Goal: Transaction & Acquisition: Obtain resource

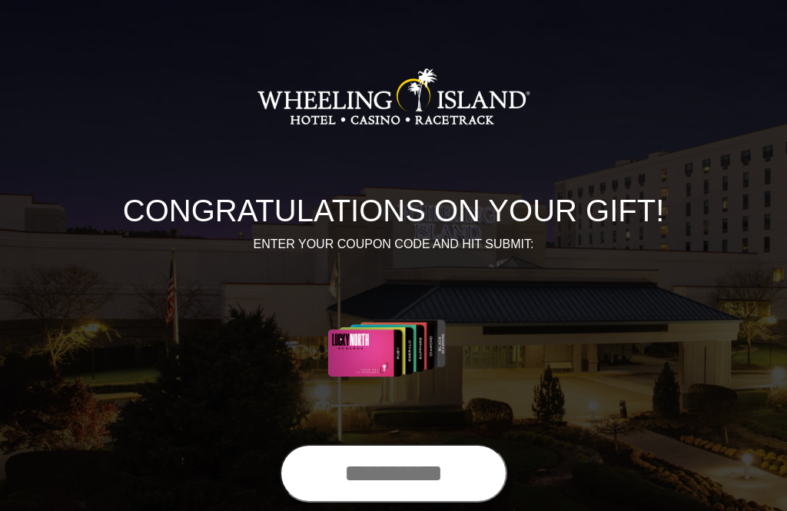
click at [334, 460] on input "text" at bounding box center [393, 473] width 227 height 58
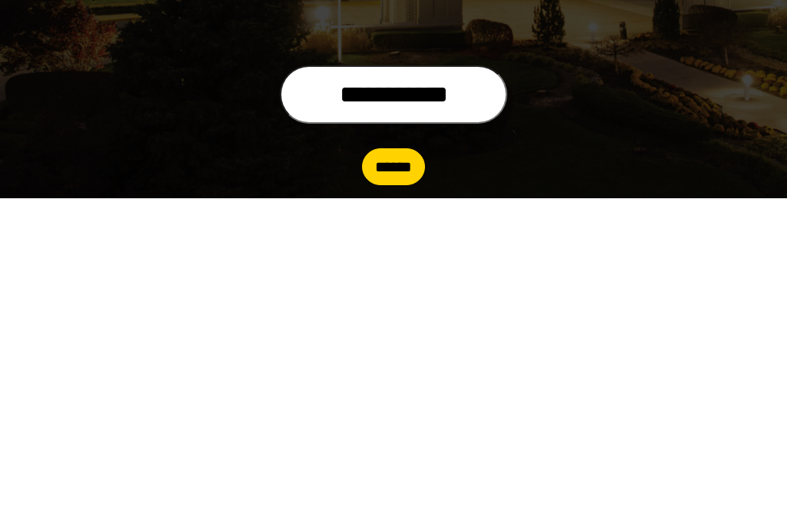
type input "**********"
click at [380, 462] on input "******" at bounding box center [393, 480] width 63 height 37
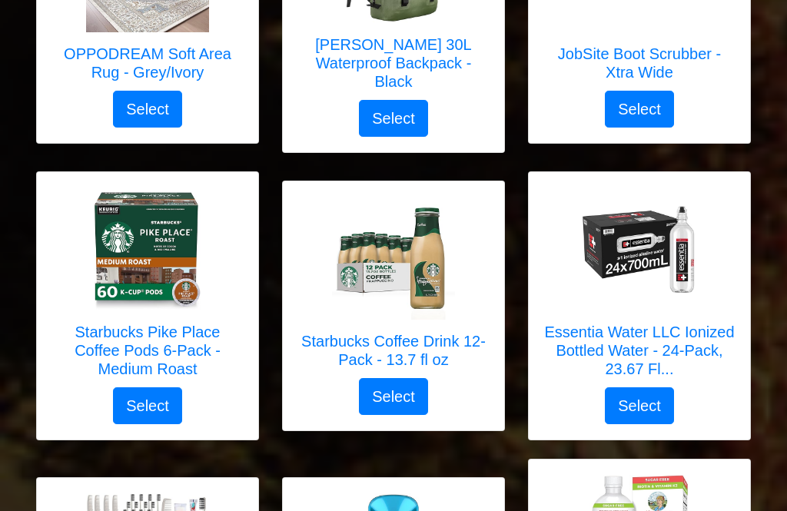
scroll to position [3517, 0]
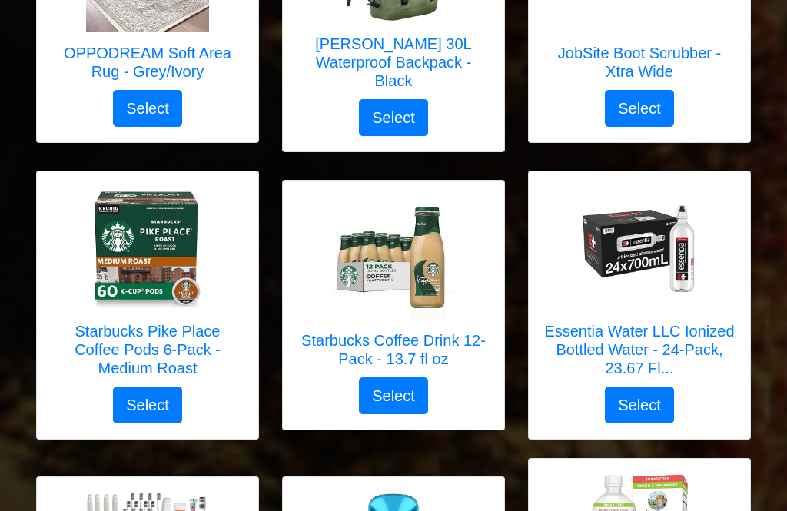
click at [41, 357] on div "Starbucks Pike Place Coffee Pods 6-Pack - Medium Roast Select" at bounding box center [147, 305] width 221 height 267
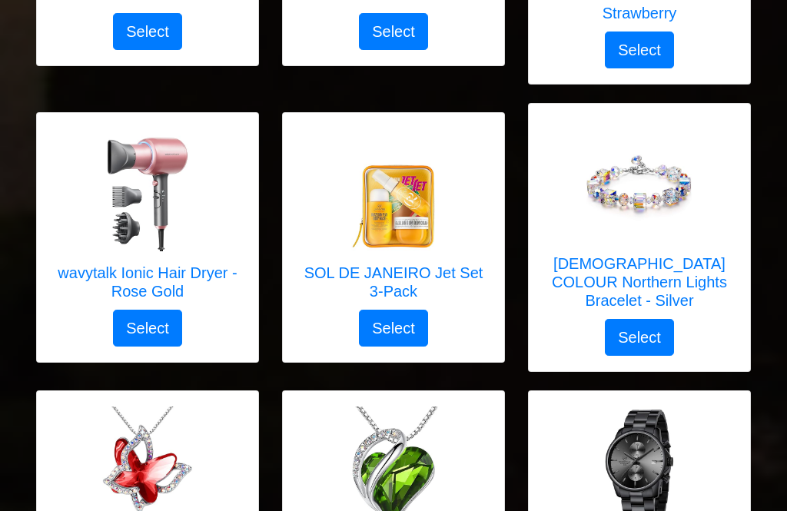
scroll to position [4177, 0]
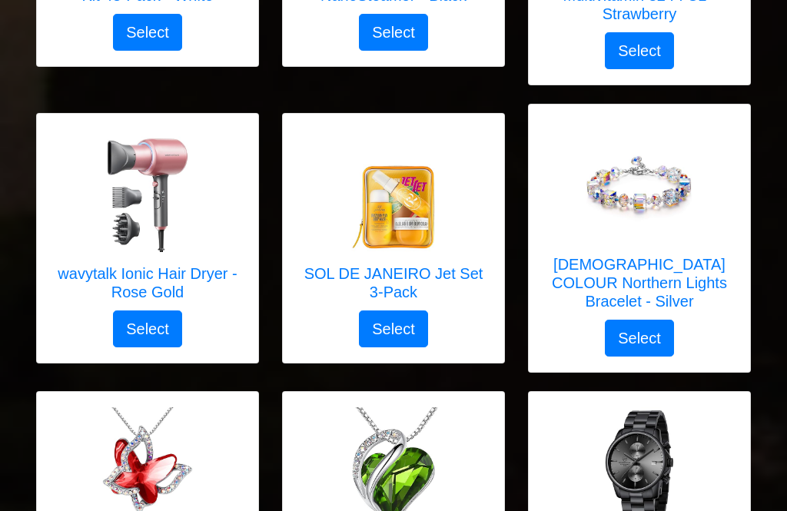
click at [138, 130] on img at bounding box center [147, 191] width 123 height 123
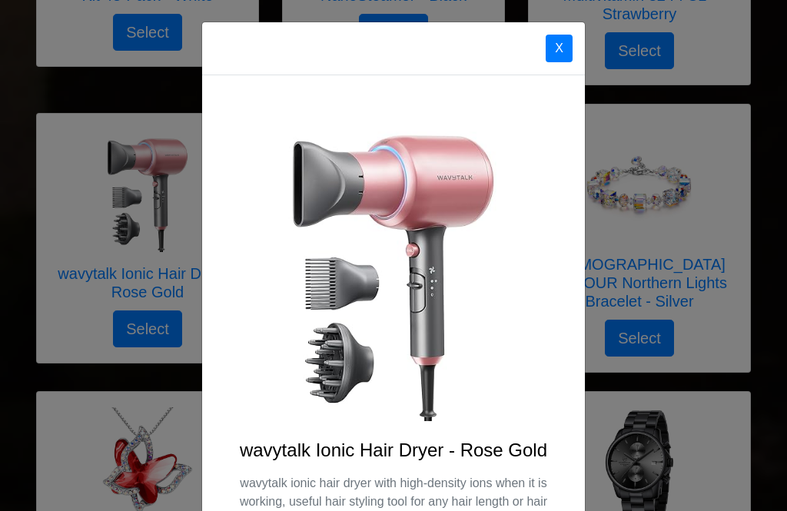
scroll to position [0, 0]
click at [554, 28] on div "X" at bounding box center [393, 48] width 383 height 53
click at [553, 38] on button "X" at bounding box center [559, 49] width 27 height 28
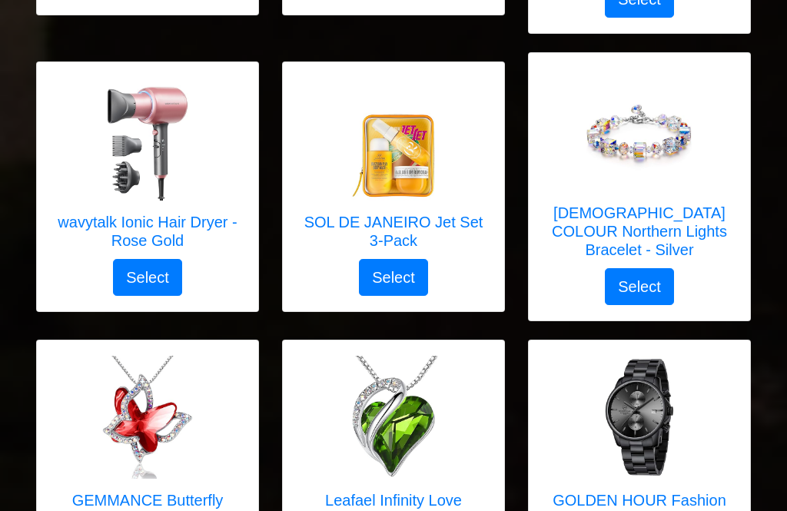
scroll to position [4230, 0]
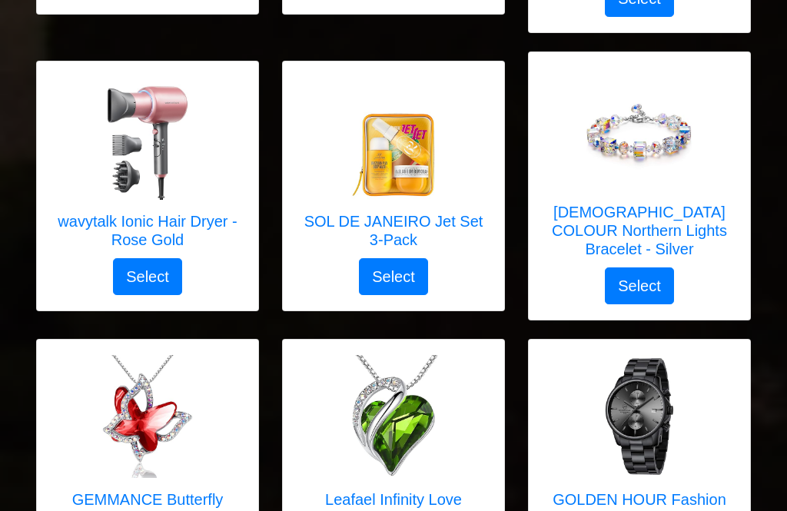
click at [635, 355] on img at bounding box center [639, 416] width 123 height 123
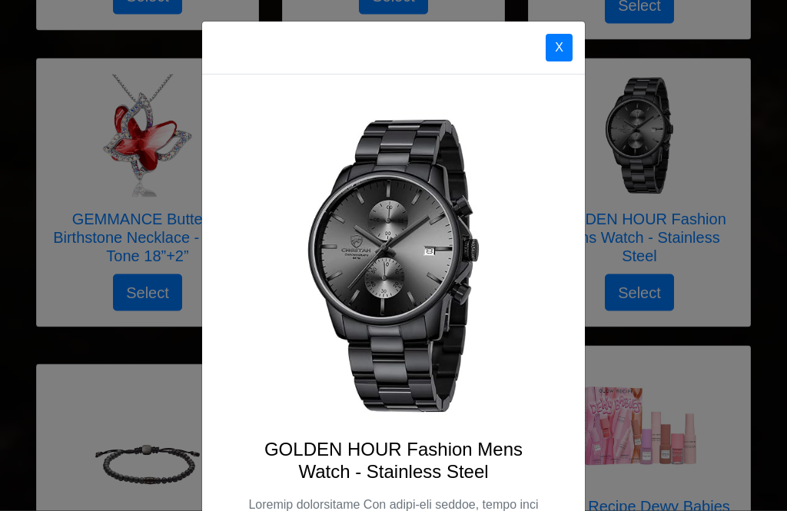
scroll to position [0, 0]
click at [552, 36] on button "X" at bounding box center [559, 49] width 27 height 28
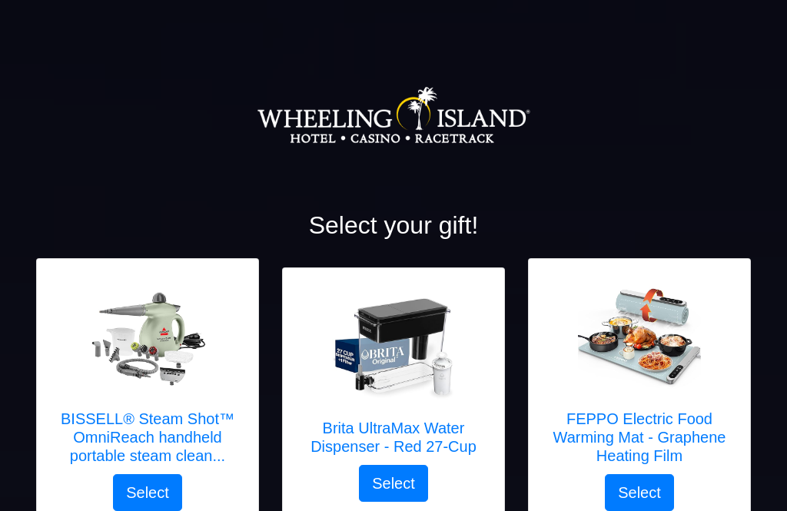
click at [164, 353] on img at bounding box center [147, 335] width 123 height 111
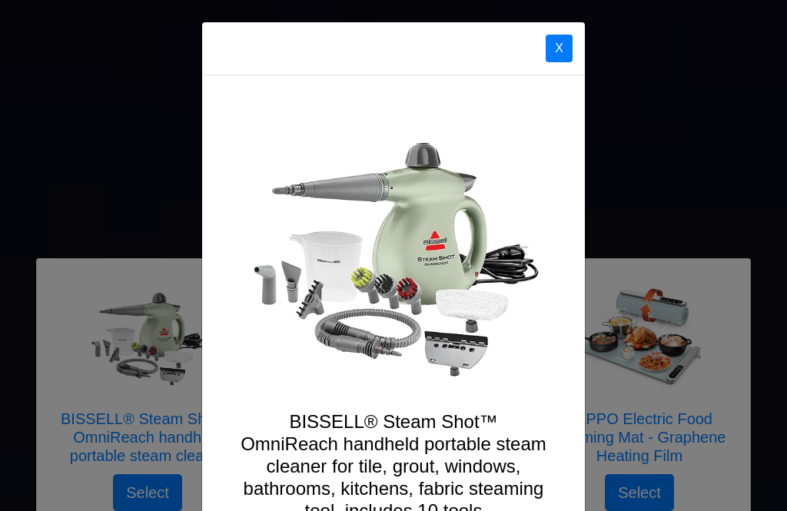
click at [565, 42] on button "X" at bounding box center [559, 49] width 27 height 28
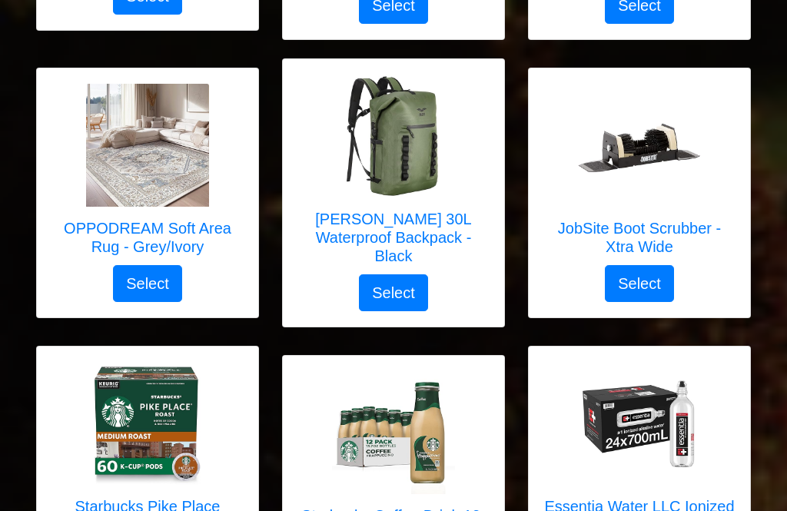
scroll to position [3342, 0]
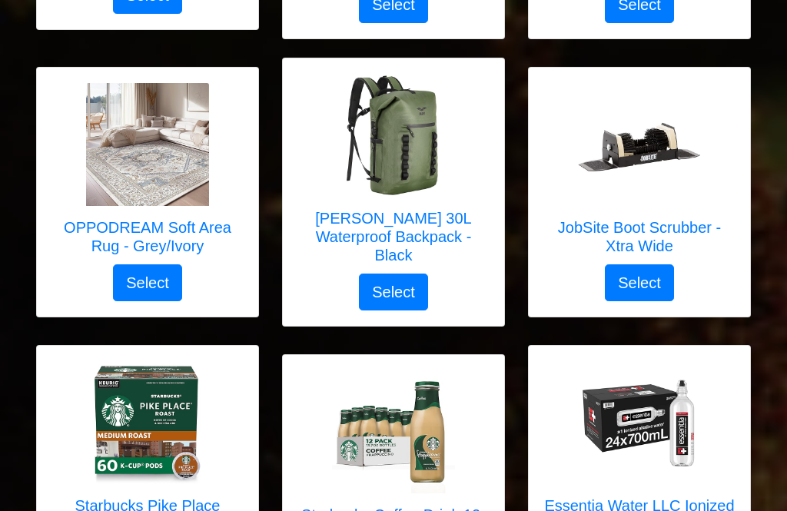
click at [145, 115] on img at bounding box center [147, 145] width 123 height 123
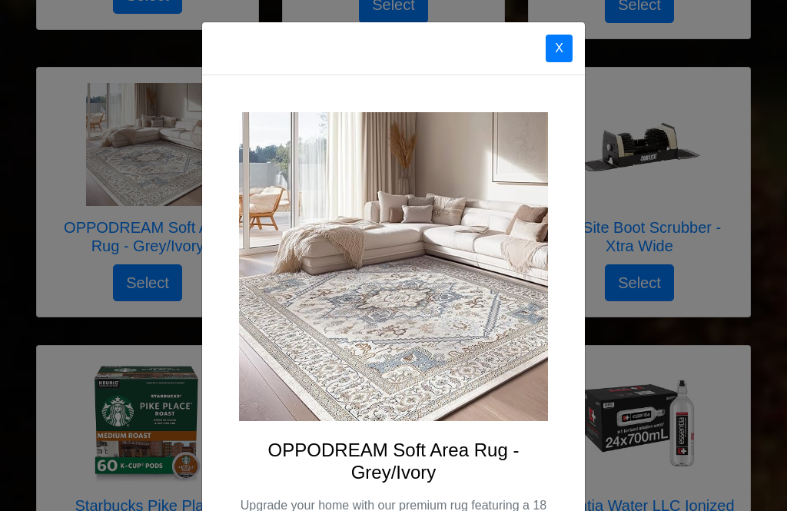
scroll to position [0, 0]
click at [562, 45] on button "X" at bounding box center [559, 49] width 27 height 28
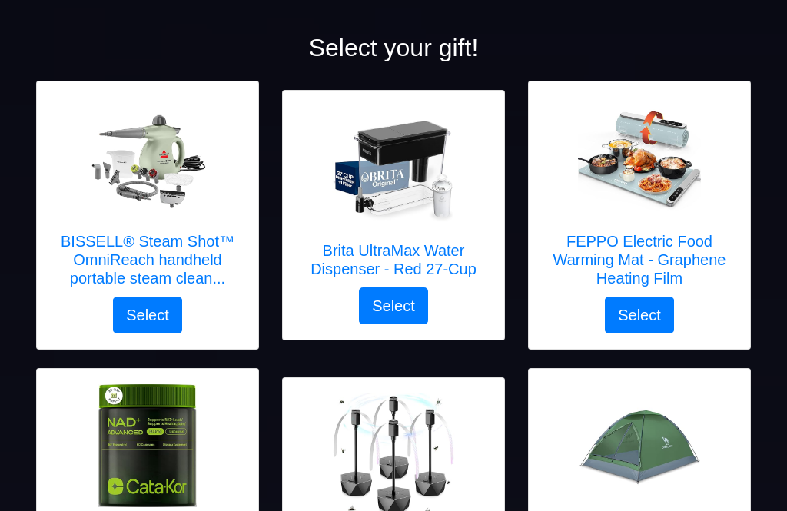
scroll to position [177, 0]
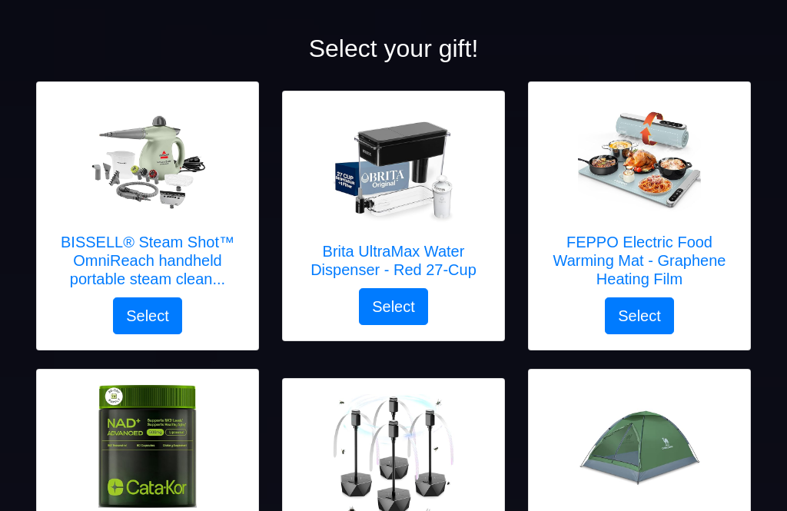
click at [157, 161] on img at bounding box center [147, 159] width 123 height 111
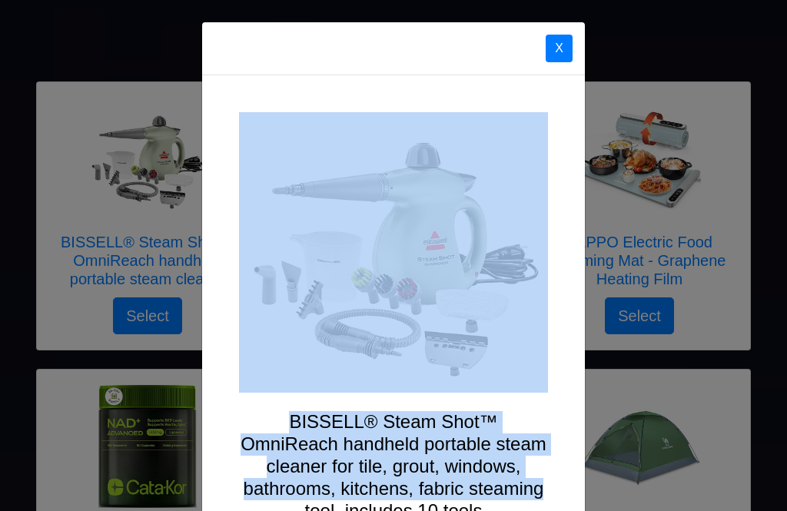
scroll to position [0, 0]
click at [564, 41] on button "X" at bounding box center [559, 49] width 27 height 28
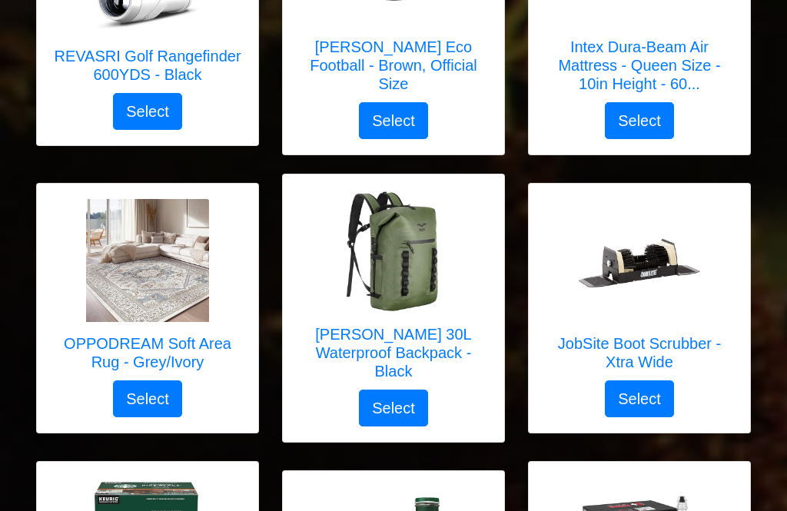
scroll to position [3228, 0]
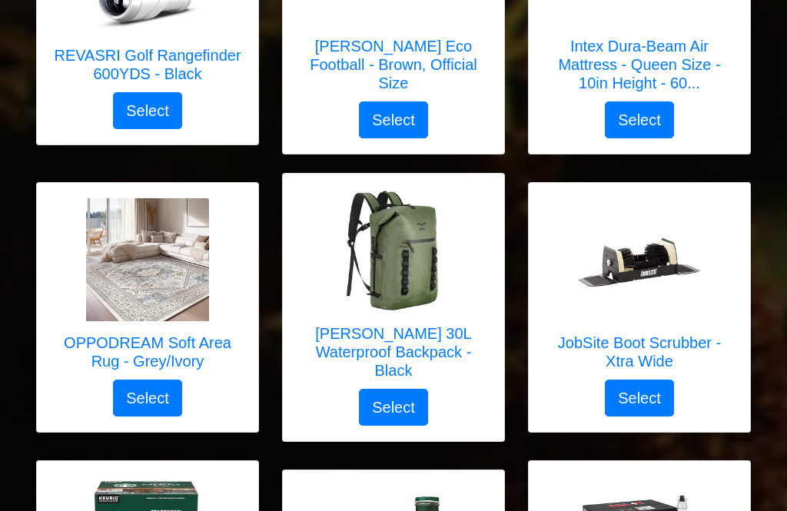
click at [145, 221] on img at bounding box center [147, 259] width 123 height 123
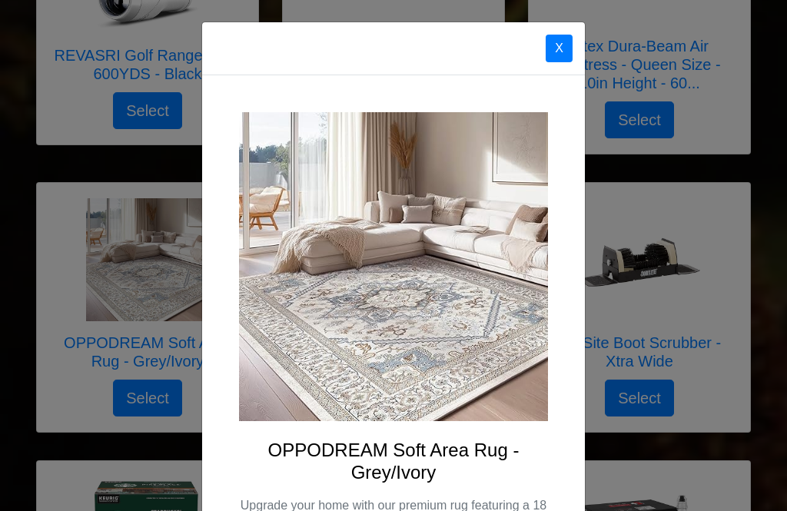
scroll to position [0, 0]
click at [562, 48] on button "X" at bounding box center [559, 49] width 27 height 28
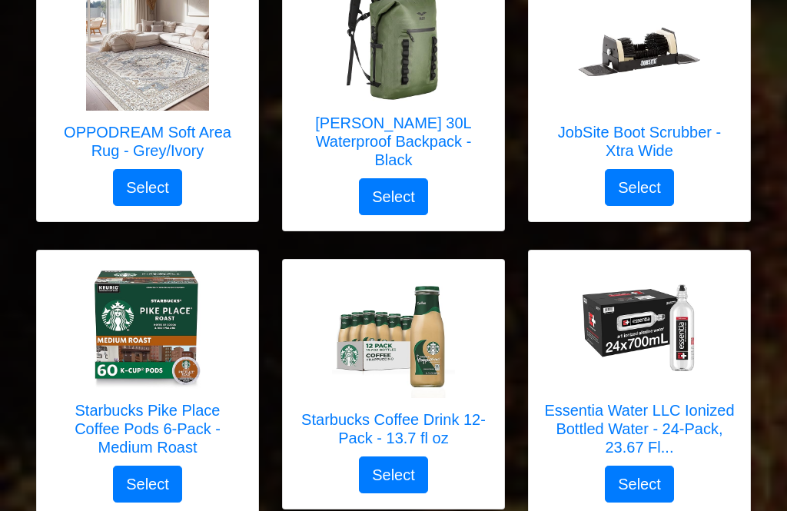
scroll to position [3439, 0]
